Goal: Check status: Check status

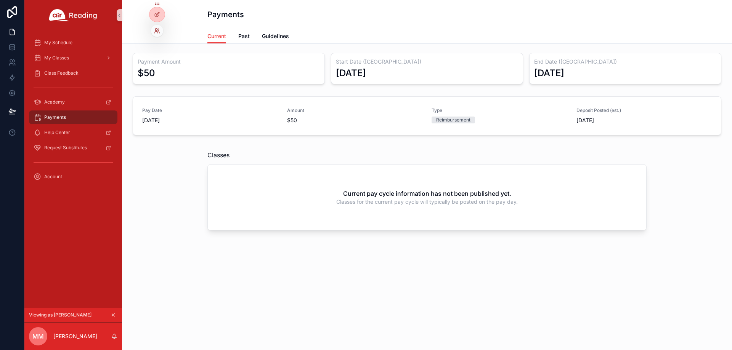
click at [157, 32] on icon at bounding box center [156, 33] width 3 height 2
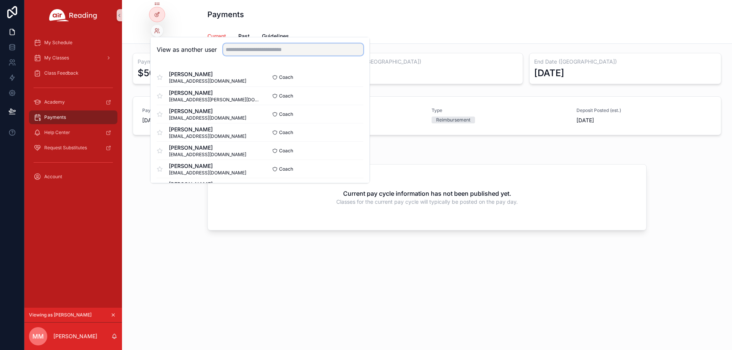
click at [241, 49] on input "text" at bounding box center [293, 49] width 140 height 12
paste input "**********"
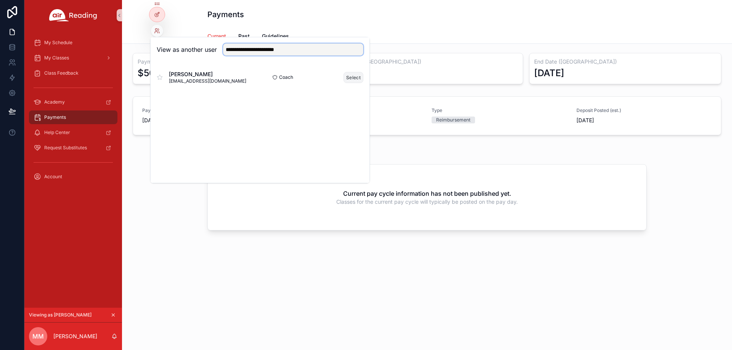
type input "**********"
click at [350, 78] on button "Select" at bounding box center [353, 77] width 20 height 11
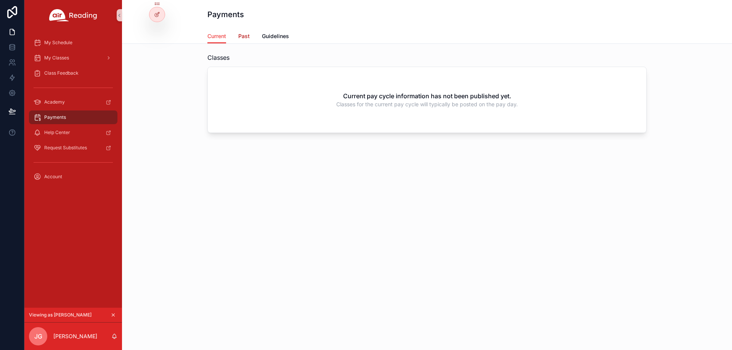
click at [244, 38] on span "Past" at bounding box center [243, 36] width 11 height 8
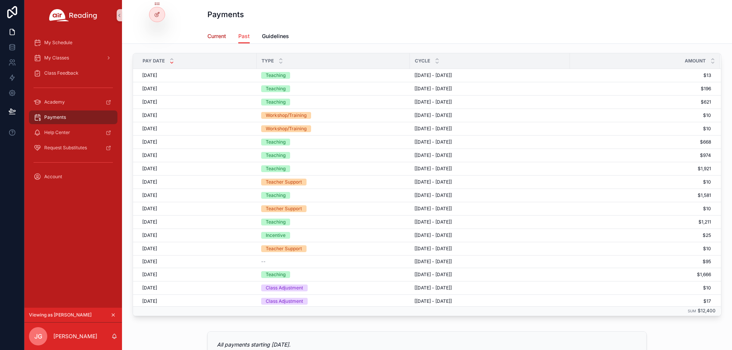
click at [212, 35] on span "Current" at bounding box center [216, 36] width 19 height 8
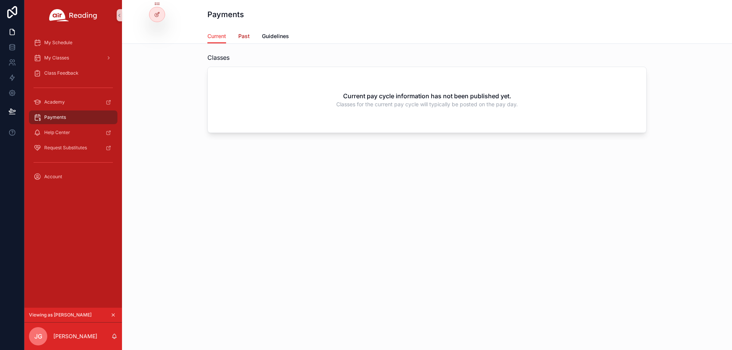
drag, startPoint x: 244, startPoint y: 35, endPoint x: 239, endPoint y: 35, distance: 5.8
click at [244, 35] on span "Past" at bounding box center [243, 36] width 11 height 8
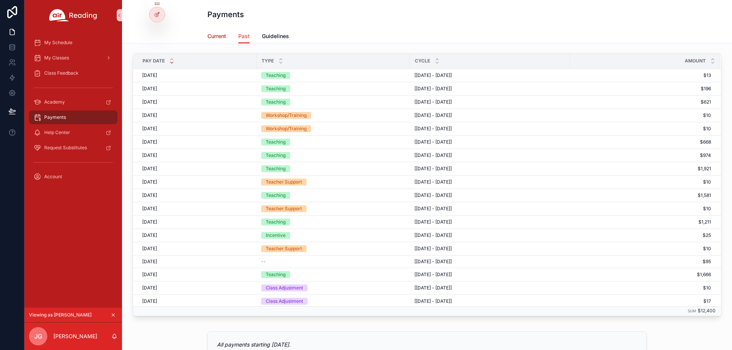
click at [214, 36] on span "Current" at bounding box center [216, 36] width 19 height 8
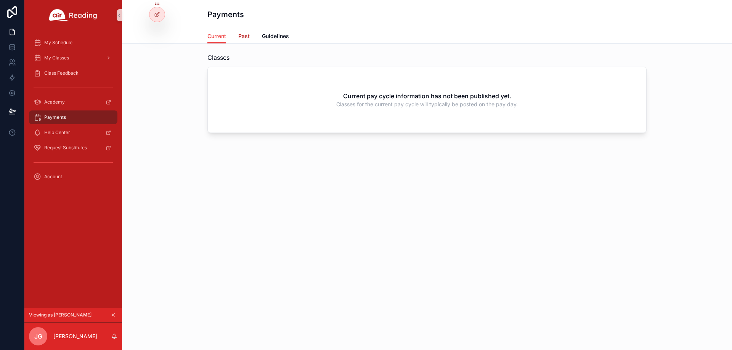
click at [241, 33] on span "Past" at bounding box center [243, 36] width 11 height 8
